Goal: Transaction & Acquisition: Purchase product/service

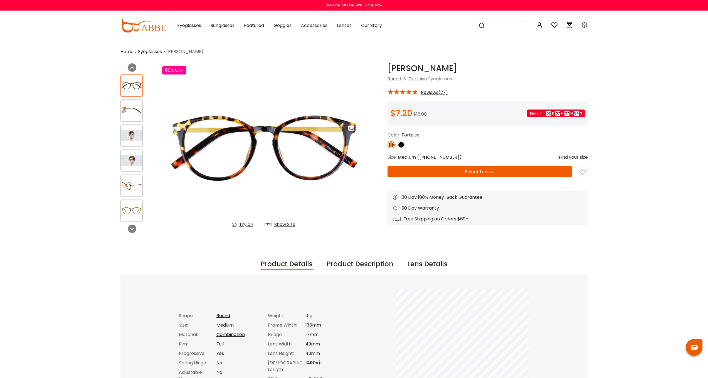
click at [155, 52] on link "Eyeglasses" at bounding box center [150, 51] width 24 height 7
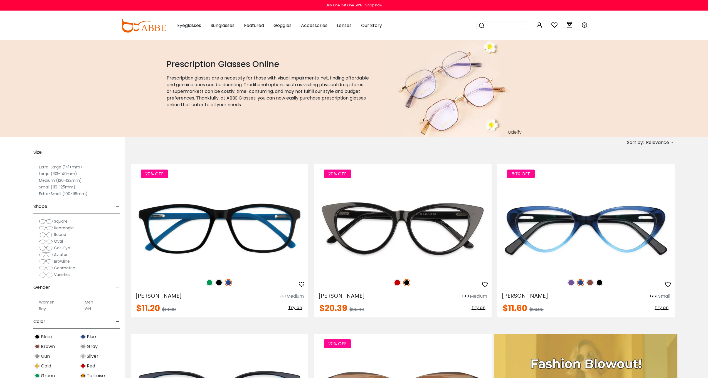
click at [72, 169] on label "Extra-Large (141+mm)" at bounding box center [60, 167] width 43 height 7
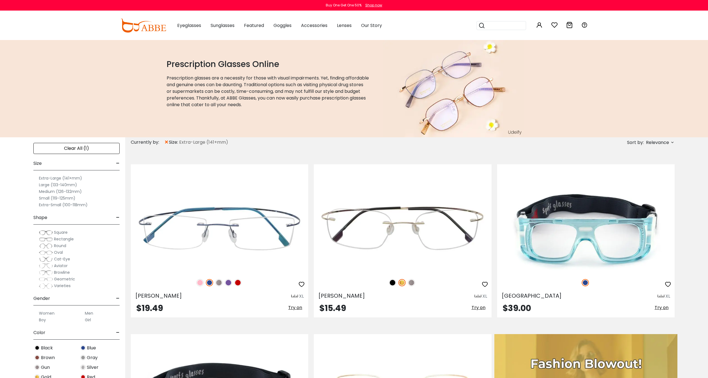
click at [661, 145] on span "Relevance" at bounding box center [657, 143] width 23 height 10
click at [648, 157] on label "New Arrivals" at bounding box center [645, 158] width 27 height 7
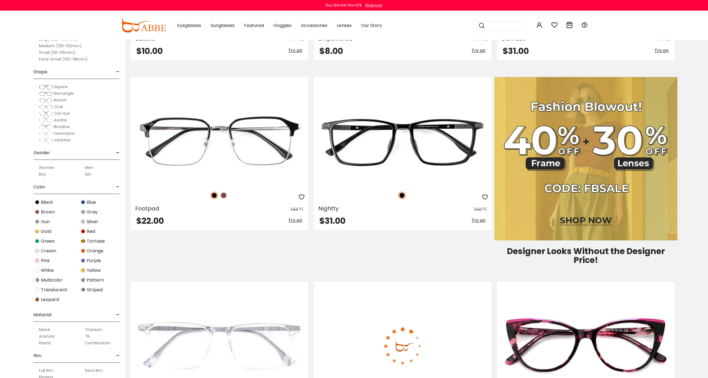
scroll to position [324, 0]
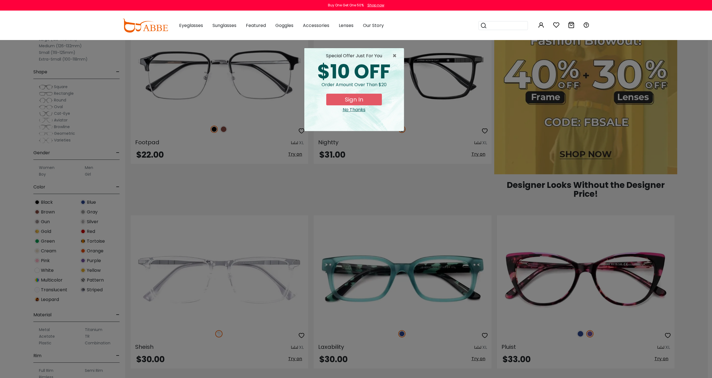
click at [404, 193] on div "× special offer just for you $10 OFF Order amount over than $20 Sign In No Than…" at bounding box center [356, 189] width 712 height 378
click at [394, 55] on span "×" at bounding box center [396, 56] width 7 height 7
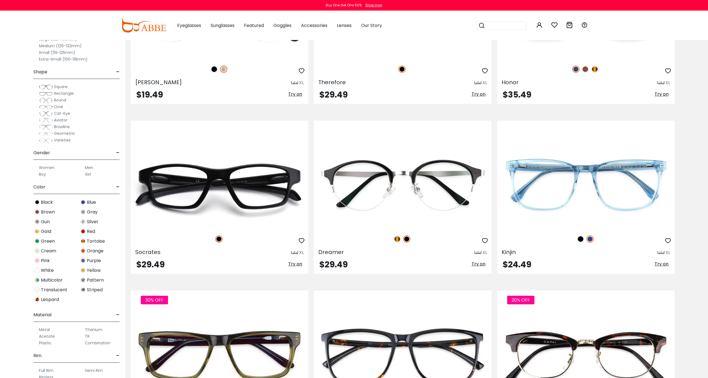
scroll to position [2861, 0]
